Goal: Transaction & Acquisition: Purchase product/service

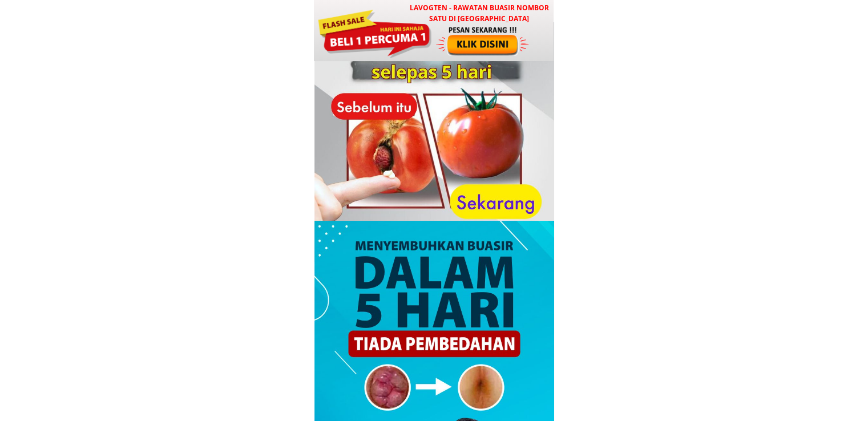
click at [406, 20] on h3 "LAVOGTEN - Rawatan Buasir Nombor Satu di [GEOGRAPHIC_DATA]" at bounding box center [479, 13] width 150 height 22
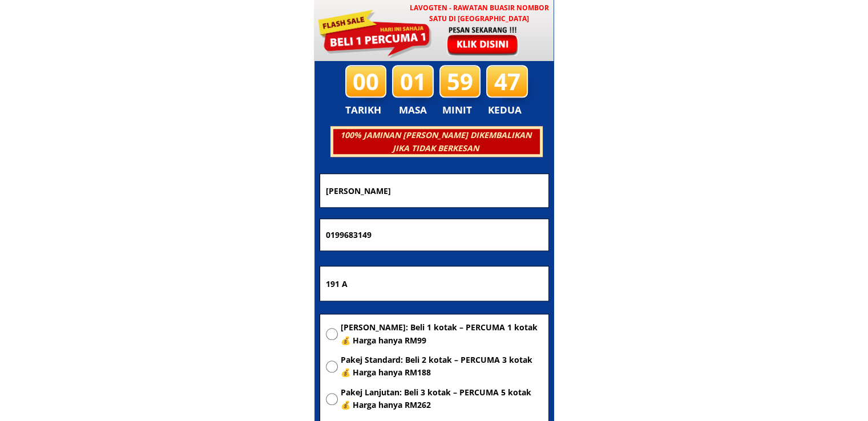
scroll to position [5501, 0]
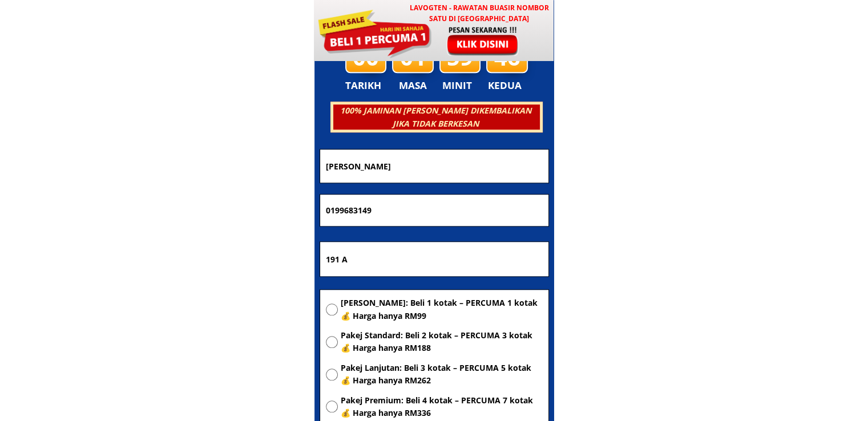
drag, startPoint x: 445, startPoint y: 163, endPoint x: 152, endPoint y: 152, distance: 292.9
click at [185, 158] on body "LAVOGTEN - Rawatan Buasir Nombor Satu di Malaysia Dengarkan pengalaman hebat pe…" at bounding box center [434, 327] width 868 height 11657
paste input "Zaini"
type input "Zaini"
drag, startPoint x: 402, startPoint y: 203, endPoint x: 210, endPoint y: 188, distance: 192.3
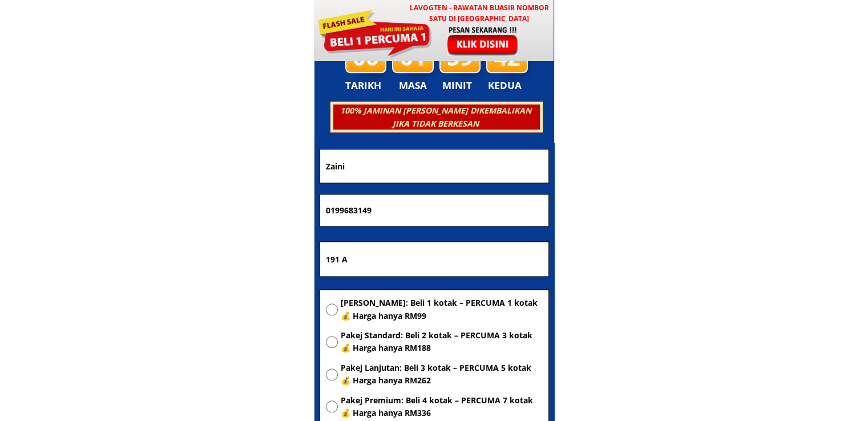
click at [273, 203] on body "LAVOGTEN - Rawatan Buasir Nombor Satu di Malaysia Dengarkan pengalaman hebat pe…" at bounding box center [434, 327] width 868 height 11657
paste input "77397416"
type input "0177397416"
drag, startPoint x: 397, startPoint y: 256, endPoint x: 130, endPoint y: 279, distance: 268.0
click at [154, 276] on body "LAVOGTEN - Rawatan Buasir Nombor Satu di Malaysia Dengarkan pengalaman hebat pe…" at bounding box center [434, 327] width 868 height 11657
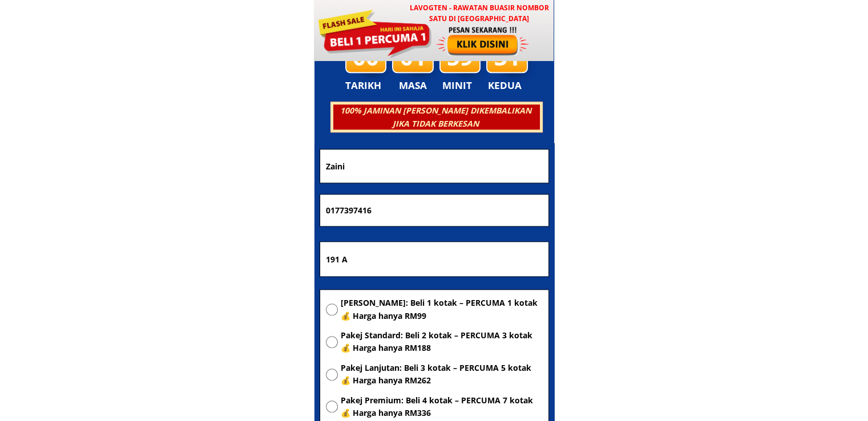
paste input "Iot 100 jln saujana 2 tmn saujana plintong masai"
type input "Iot 100 jln saujana 2 tmn saujana plintong masai"
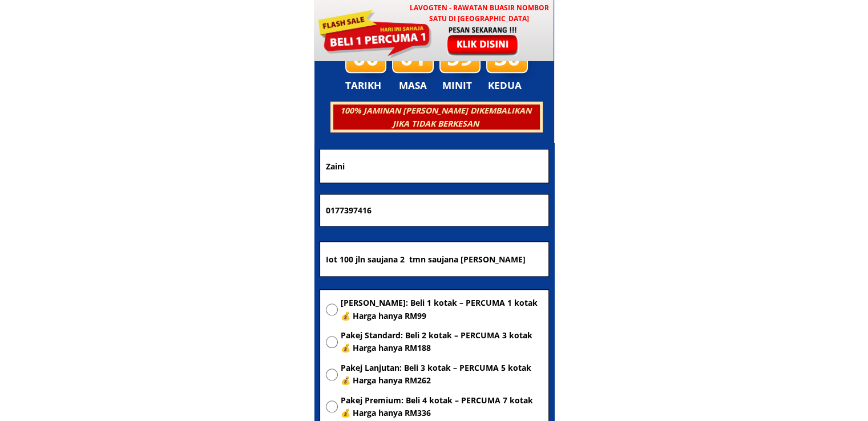
click at [349, 313] on span "[PERSON_NAME]: Beli 1 kotak – PERCUMA 1 kotak 💰 Harga hanya RM99" at bounding box center [442, 310] width 202 height 26
radio input "true"
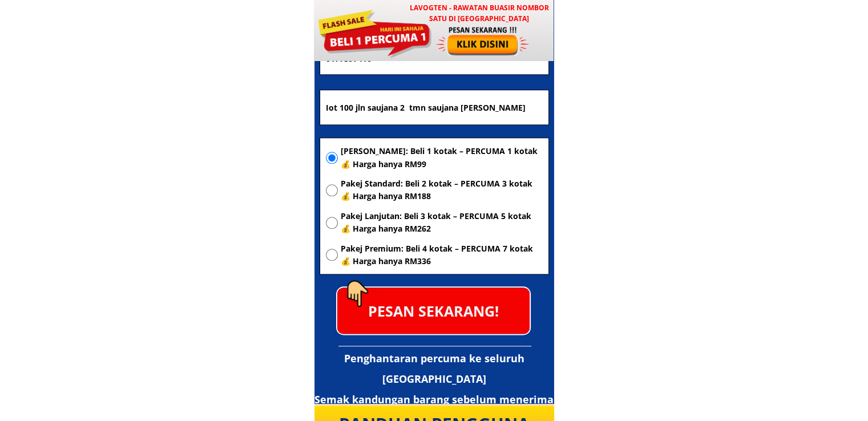
scroll to position [5672, 0]
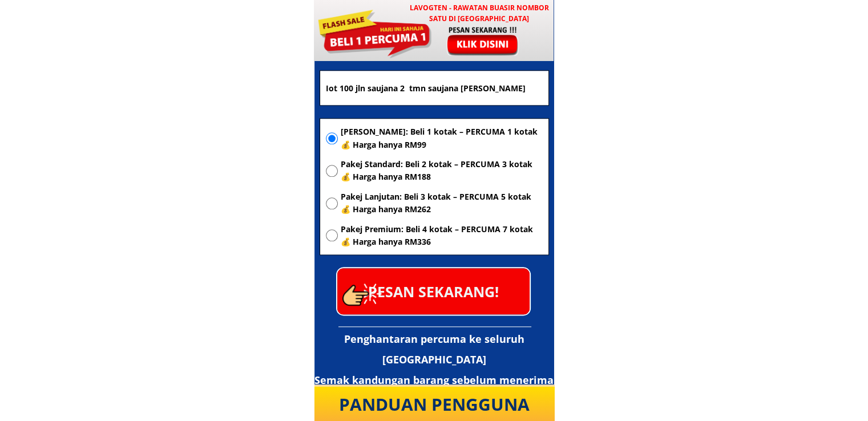
click at [436, 298] on p "PESAN SEKARANG!" at bounding box center [433, 291] width 192 height 46
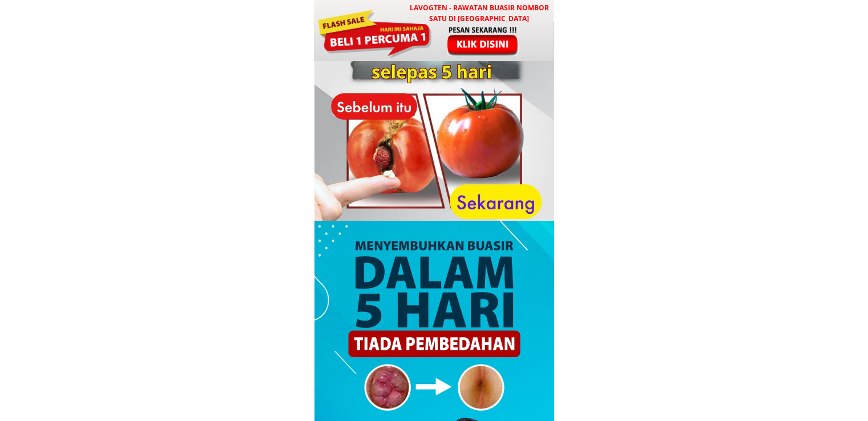
click at [397, 25] on div at bounding box center [374, 32] width 115 height 51
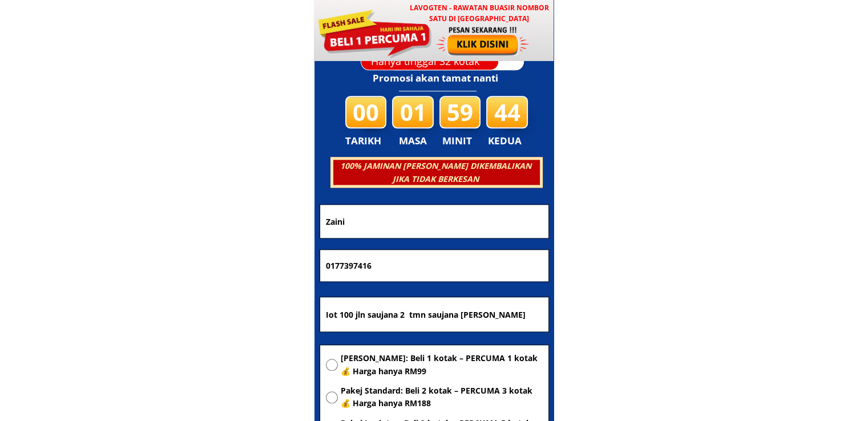
scroll to position [5501, 0]
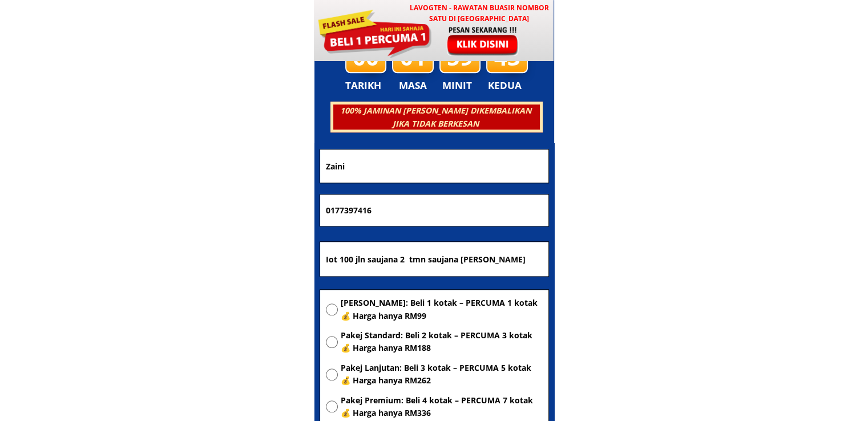
drag, startPoint x: 529, startPoint y: 260, endPoint x: 200, endPoint y: 240, distance: 329.9
click at [200, 240] on body "LAVOGTEN - Rawatan Buasir Nombor Satu di Malaysia Dengarkan pengalaman hebat pe…" at bounding box center [434, 327] width 868 height 11657
paste input "2A, lorong [STREET_ADDRESS]"
type input "2A, lorong [STREET_ADDRESS]"
click at [379, 300] on span "[PERSON_NAME]: Beli 1 kotak – PERCUMA 1 kotak 💰 Harga hanya RM99" at bounding box center [442, 310] width 202 height 26
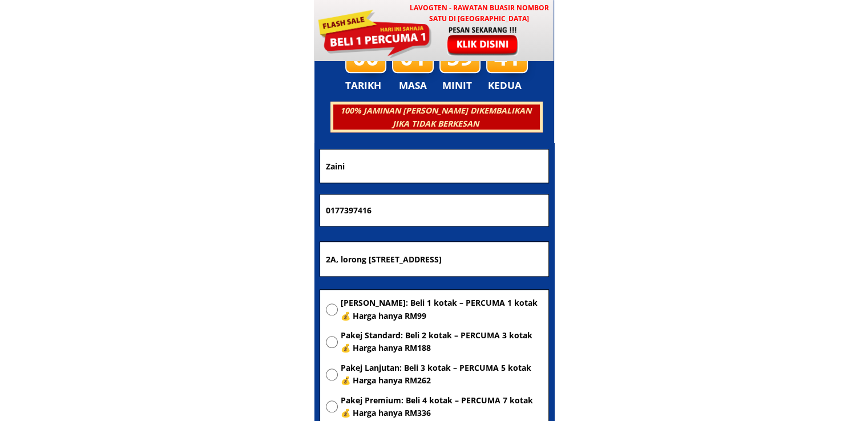
radio input "true"
drag, startPoint x: 403, startPoint y: 207, endPoint x: 180, endPoint y: 211, distance: 223.7
click at [191, 211] on body "LAVOGTEN - Rawatan Buasir Nombor Satu di Malaysia Dengarkan pengalaman hebat pe…" at bounding box center [434, 327] width 868 height 11657
paste input "12 895 8268"
click at [353, 209] on input "12 895 8268" at bounding box center [434, 211] width 223 height 32
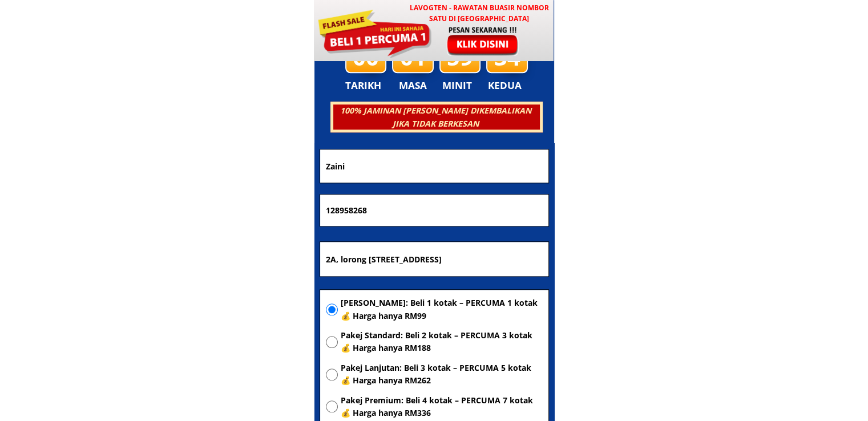
type input "128958268"
drag, startPoint x: 399, startPoint y: 173, endPoint x: 164, endPoint y: 185, distance: 235.4
click at [164, 185] on body "LAVOGTEN - Rawatan Buasir Nombor Satu di Malaysia Dengarkan pengalaman hebat pe…" at bounding box center [434, 327] width 868 height 11657
paste input "[PERSON_NAME]"
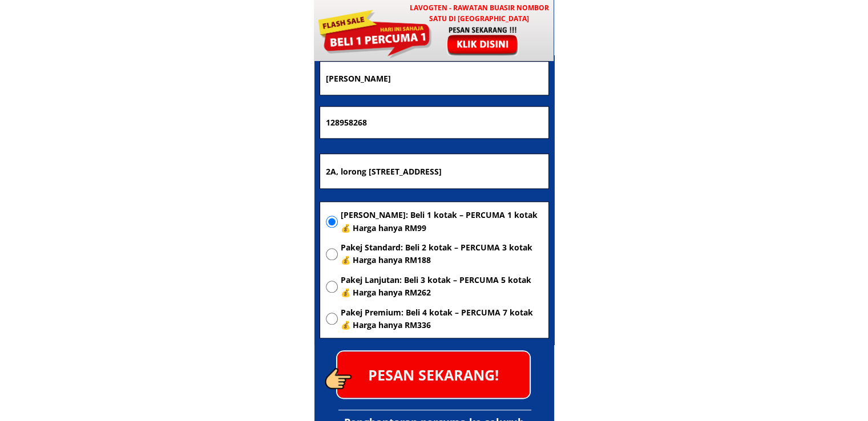
scroll to position [5615, 0]
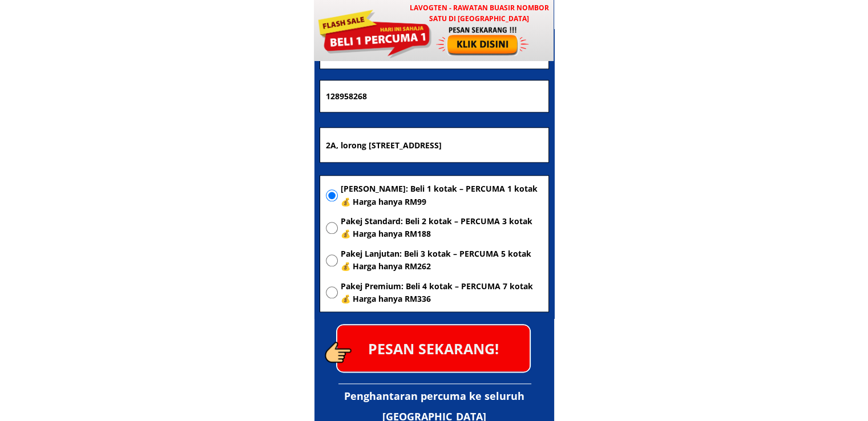
type input "[PERSON_NAME]"
click at [447, 334] on p "PESAN SEKARANG!" at bounding box center [433, 348] width 192 height 46
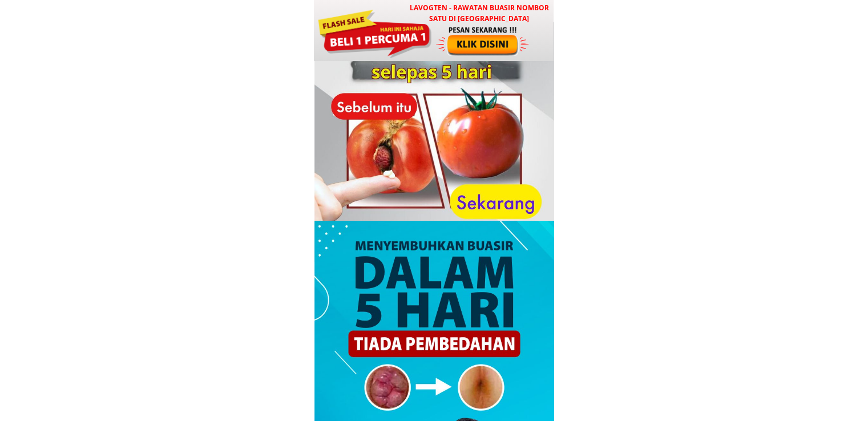
click at [506, 46] on div at bounding box center [483, 40] width 95 height 31
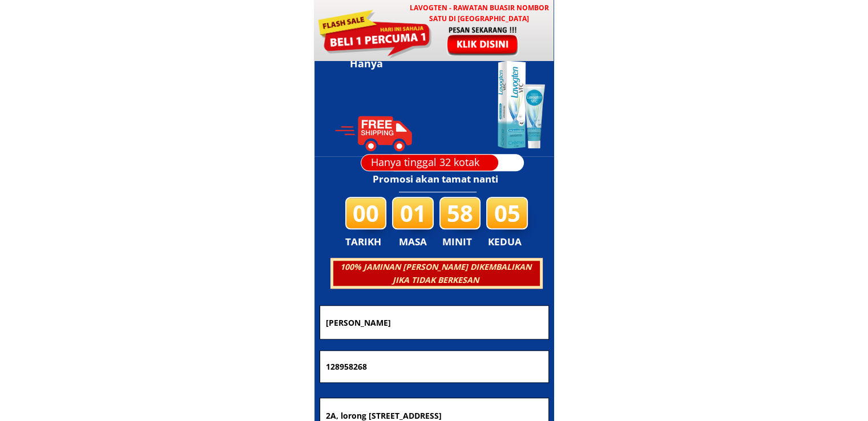
scroll to position [5501, 0]
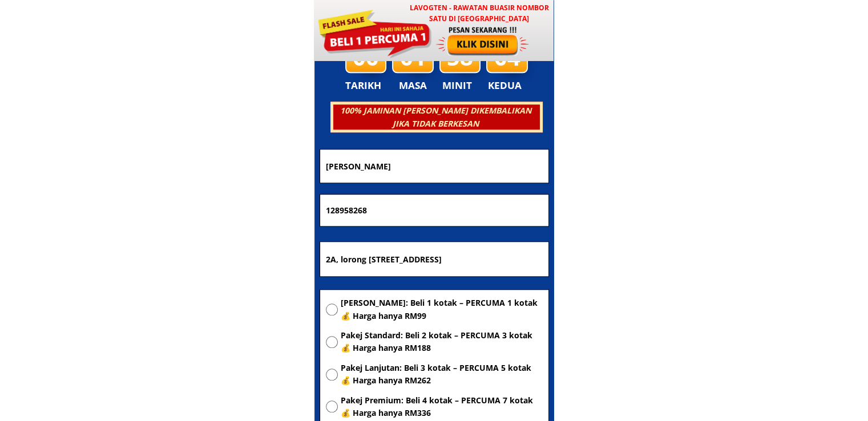
drag, startPoint x: 436, startPoint y: 165, endPoint x: 208, endPoint y: 180, distance: 228.7
click at [219, 180] on body "LAVOGTEN - Rawatan Buasir Nombor Satu di [GEOGRAPHIC_DATA] Dengarkan pengalaman…" at bounding box center [434, 327] width 868 height 11657
paste input "01115443422"
type input "01115443422"
drag, startPoint x: 416, startPoint y: 203, endPoint x: 172, endPoint y: 203, distance: 243.6
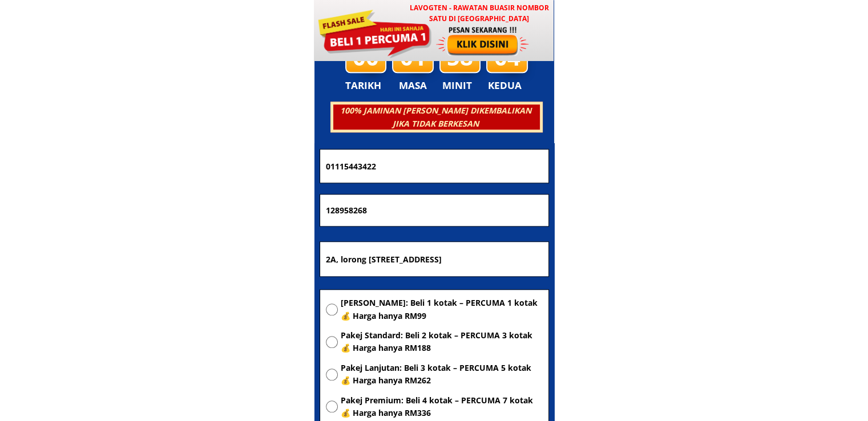
click at [172, 203] on body "LAVOGTEN - Rawatan Buasir Nombor Satu di [GEOGRAPHIC_DATA] Dengarkan pengalaman…" at bounding box center [434, 327] width 868 height 11657
paste input "01115443422"
type input "01115443422"
drag, startPoint x: 451, startPoint y: 160, endPoint x: 57, endPoint y: 178, distance: 394.1
click at [57, 178] on body "LAVOGTEN - Rawatan Buasir Nombor Satu di [GEOGRAPHIC_DATA] Dengarkan pengalaman…" at bounding box center [434, 327] width 868 height 11657
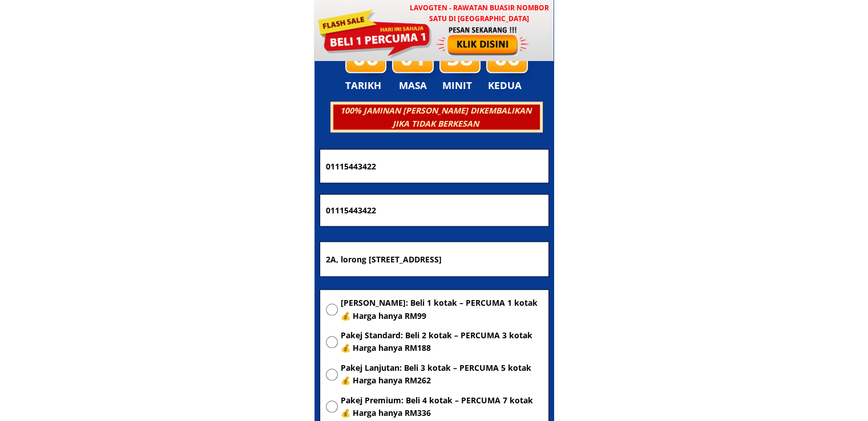
click at [397, 171] on input "01115443422" at bounding box center [434, 165] width 223 height 33
click at [397, 169] on input "01115443422" at bounding box center [434, 165] width 223 height 33
paste input "[PERSON_NAME] @ RAZAK"
type input "[PERSON_NAME] @ RAZAK"
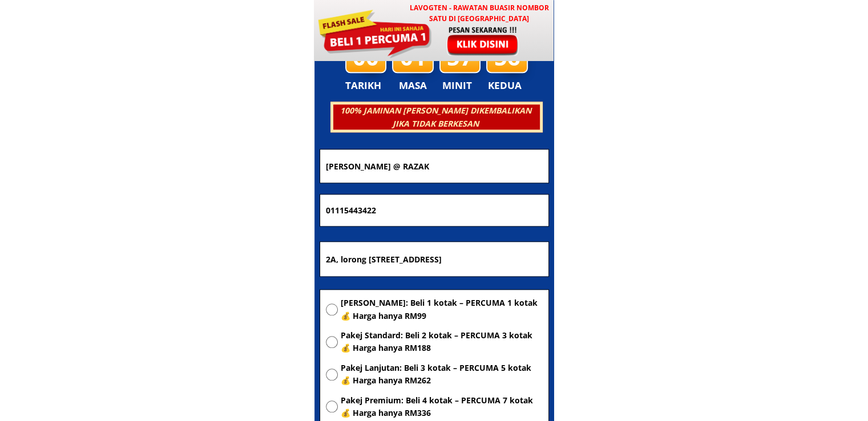
drag, startPoint x: 466, startPoint y: 261, endPoint x: 131, endPoint y: 257, distance: 334.4
click at [131, 257] on body "LAVOGTEN - Rawatan Buasir Nombor Satu di [GEOGRAPHIC_DATA] Dengarkan pengalaman…" at bounding box center [434, 327] width 868 height 11657
paste input "01115443422"
type input "01115443422"
click at [390, 317] on span "[PERSON_NAME]: Beli 1 kotak – PERCUMA 1 kotak 💰 Harga hanya RM99" at bounding box center [442, 310] width 202 height 26
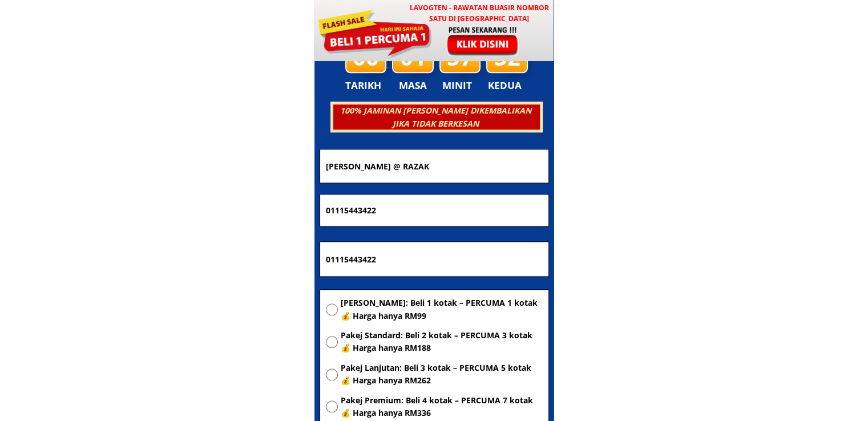
radio input "true"
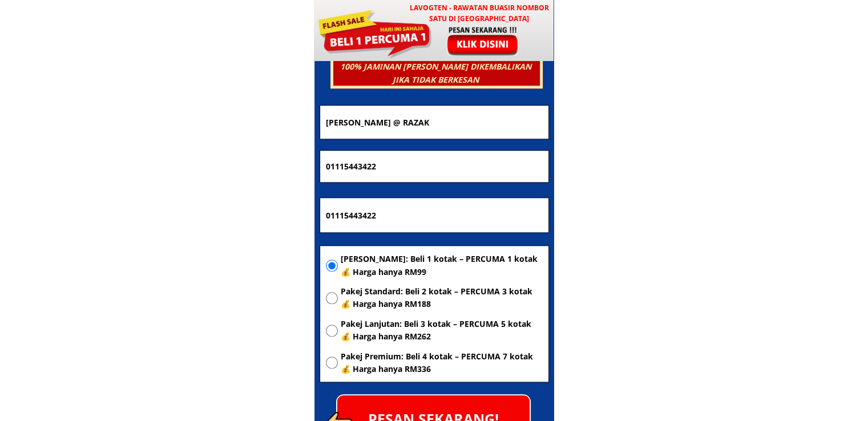
scroll to position [5615, 0]
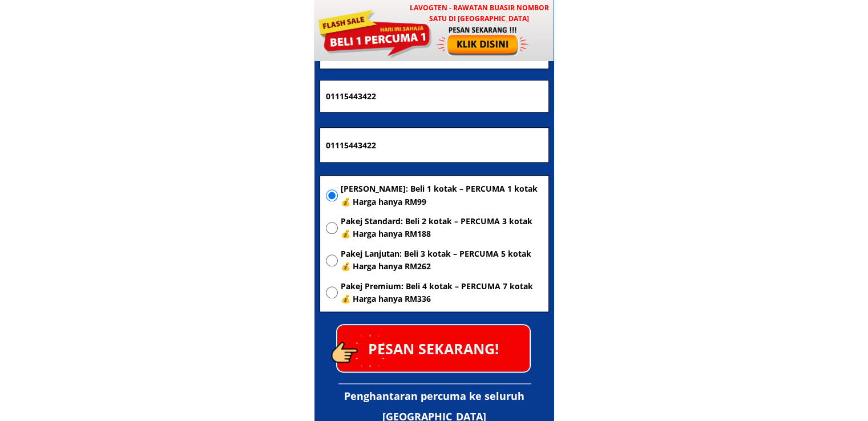
click at [475, 350] on p "PESAN SEKARANG!" at bounding box center [433, 348] width 192 height 46
